Goal: Find specific page/section: Find specific page/section

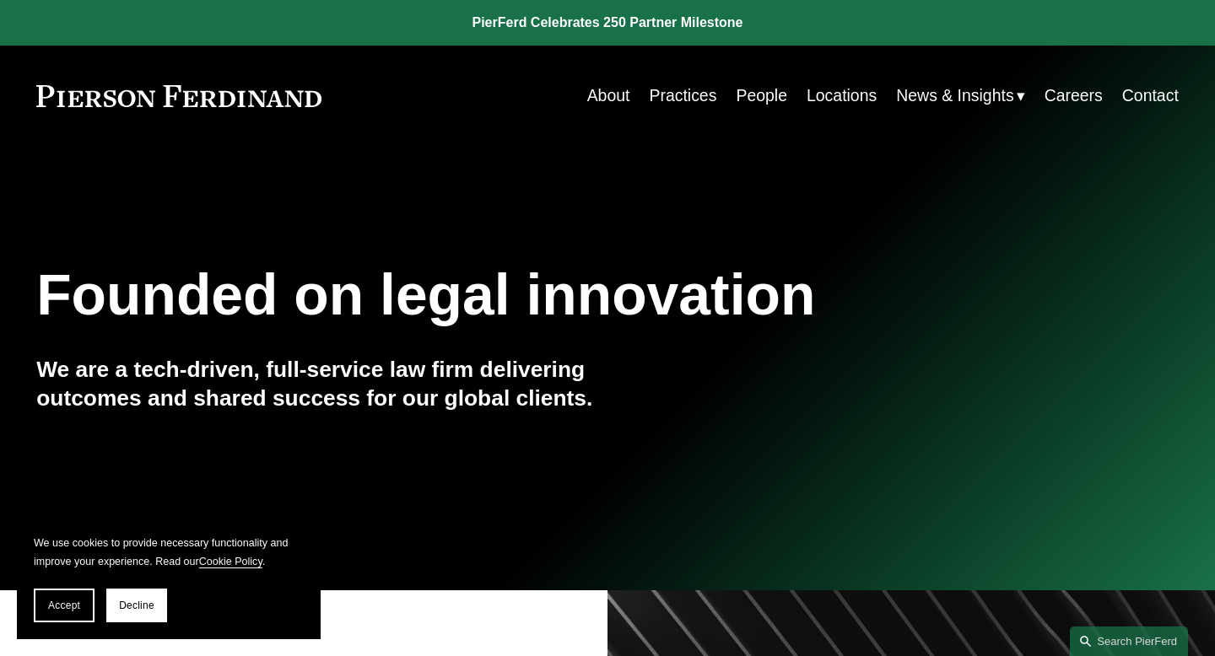
click at [765, 94] on link "People" at bounding box center [761, 95] width 51 height 33
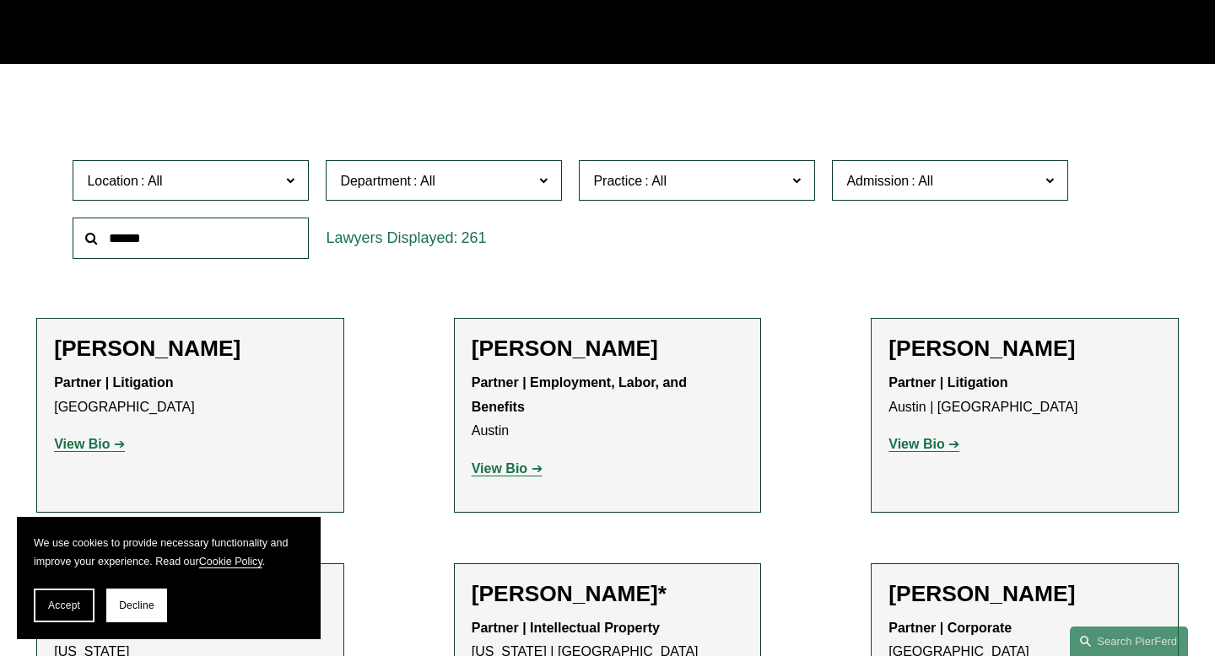
scroll to position [412, 0]
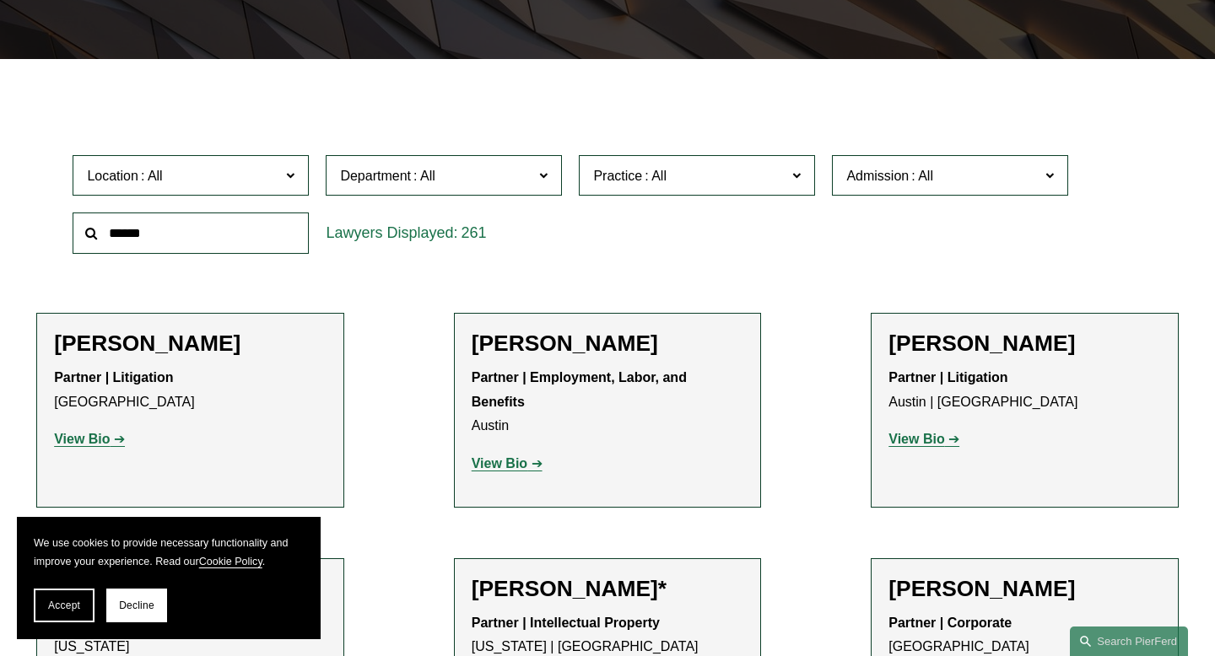
click at [244, 229] on input "text" at bounding box center [191, 233] width 236 height 41
type input "*****"
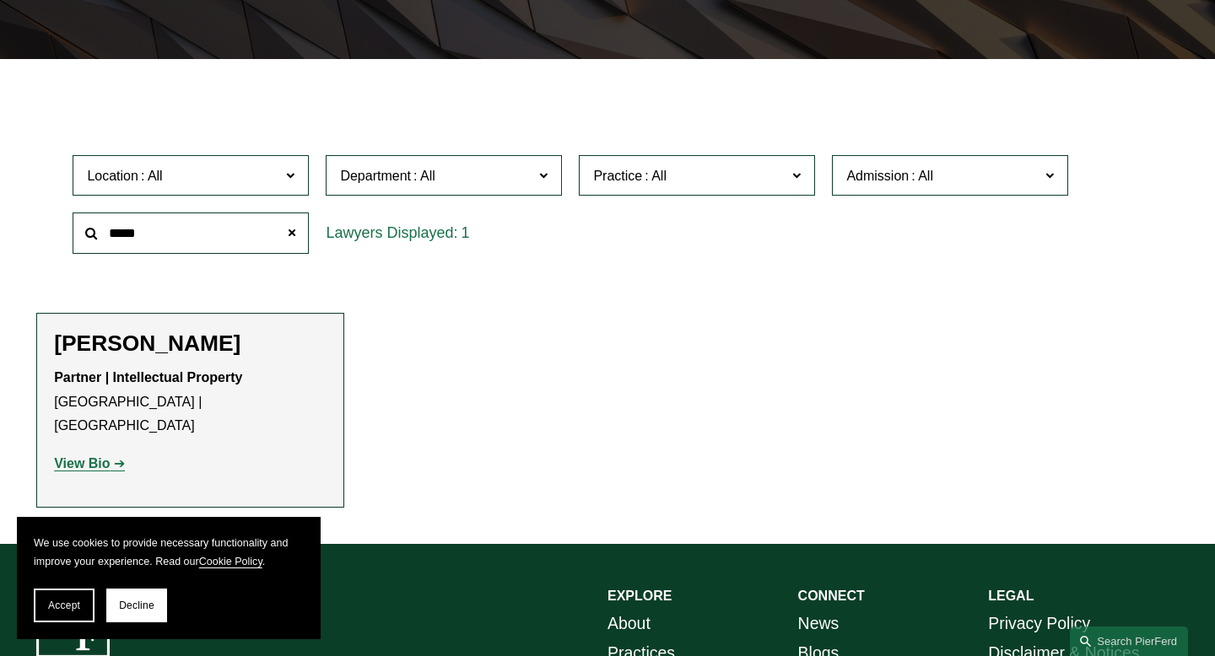
click at [167, 345] on h2 "[PERSON_NAME]" at bounding box center [190, 344] width 272 height 27
click at [82, 456] on strong "View Bio" at bounding box center [82, 463] width 56 height 14
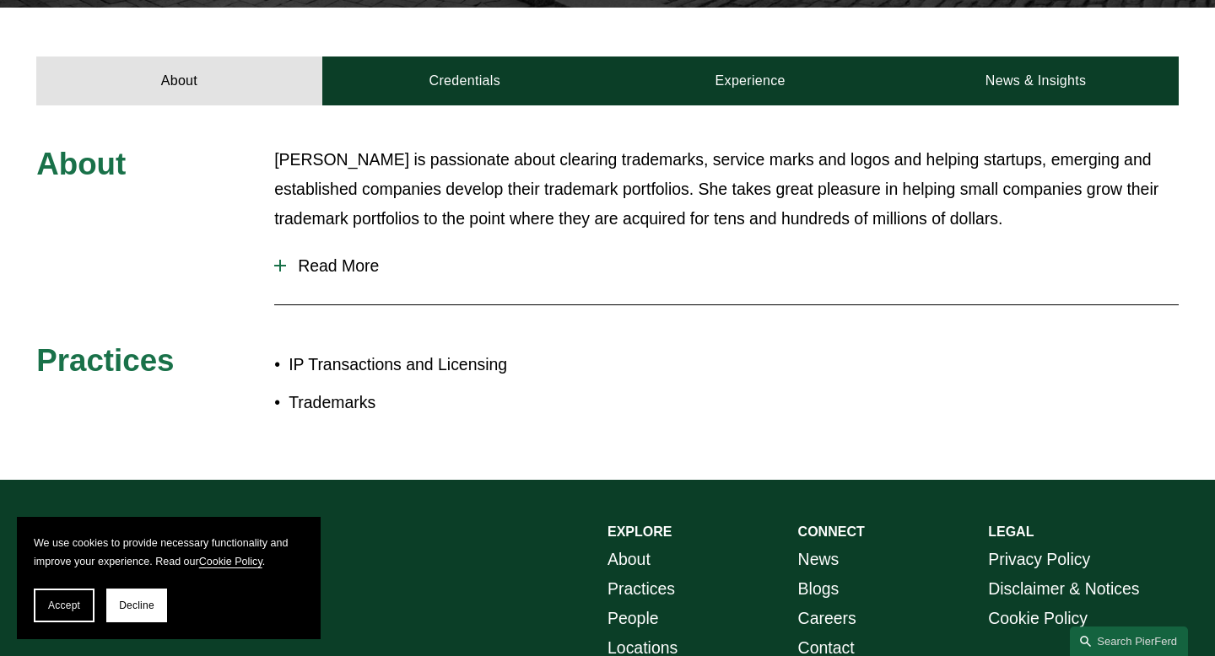
scroll to position [564, 0]
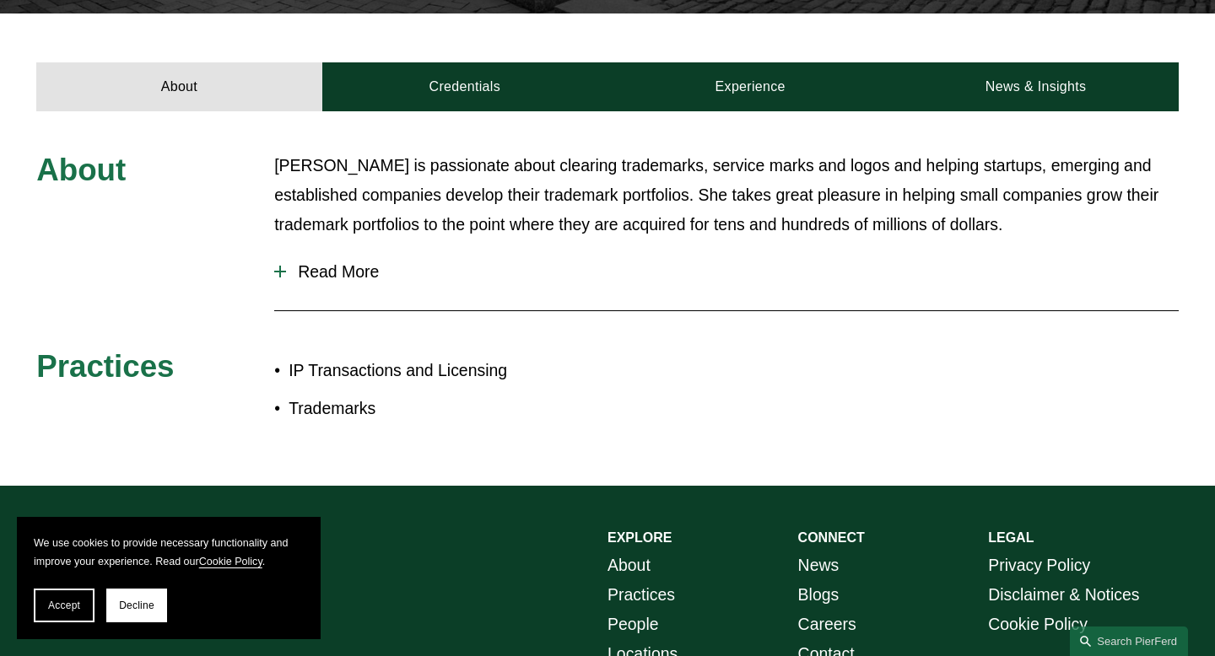
click at [322, 262] on span "Read More" at bounding box center [732, 271] width 892 height 19
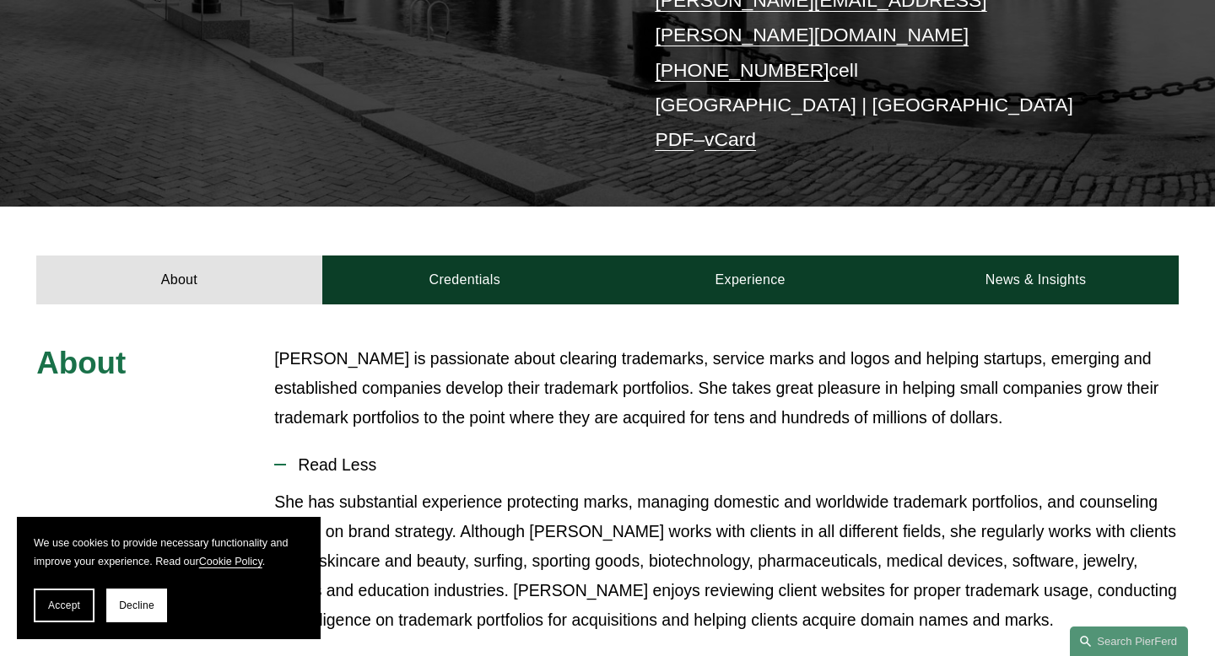
scroll to position [0, 0]
